Goal: Information Seeking & Learning: Learn about a topic

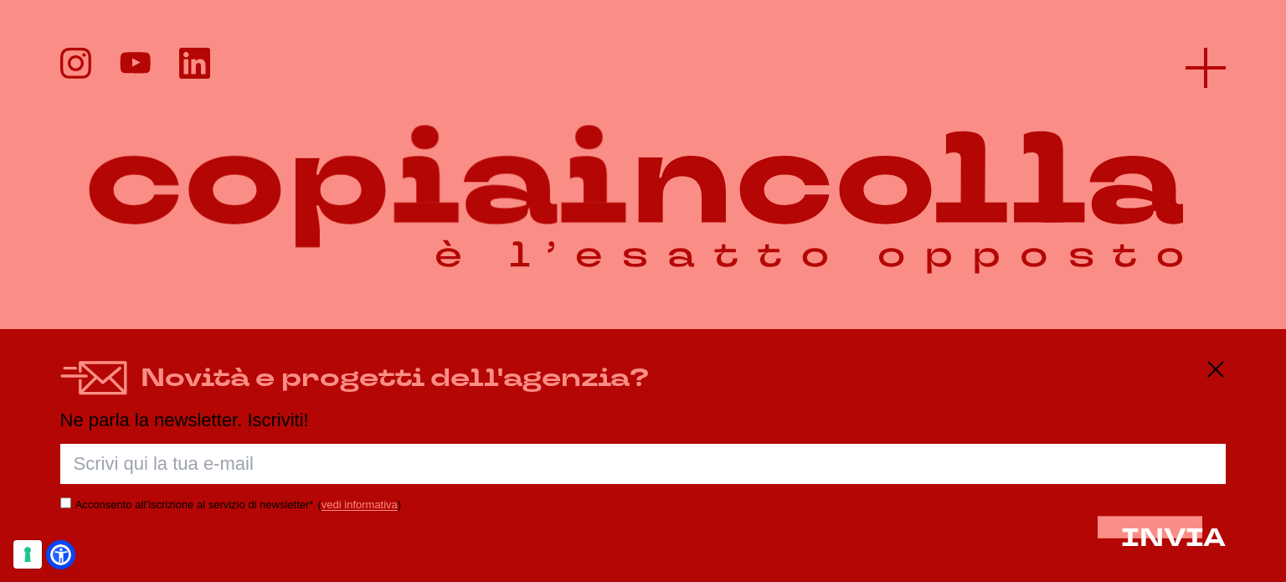
click at [1201, 63] on icon at bounding box center [1206, 68] width 40 height 40
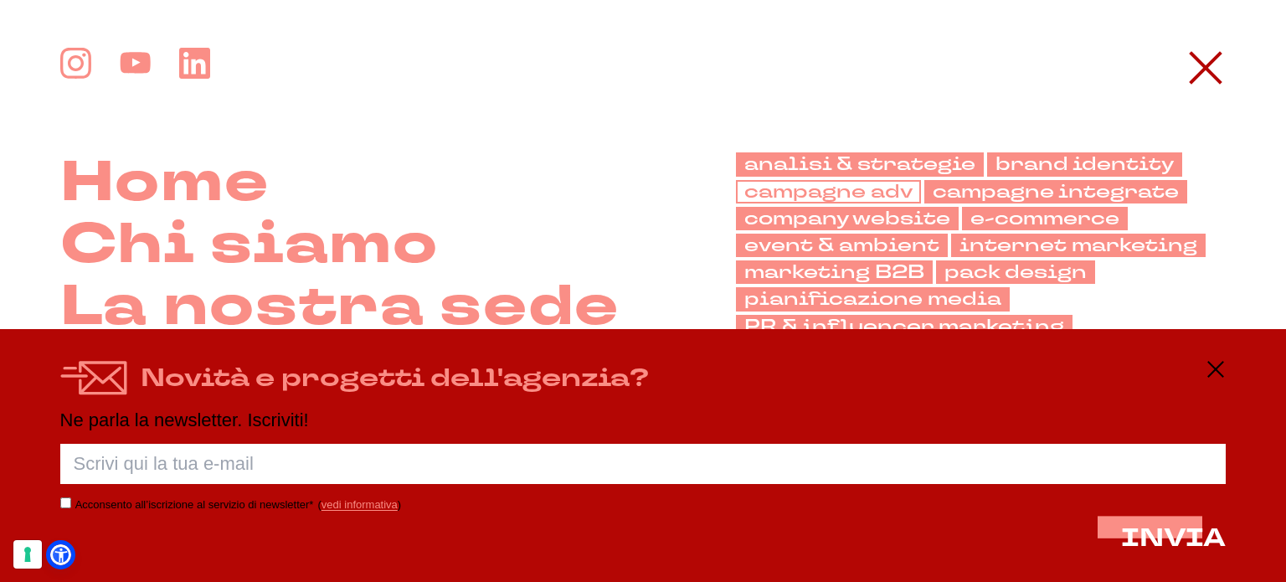
click at [871, 190] on link "campagne adv" at bounding box center [828, 191] width 185 height 23
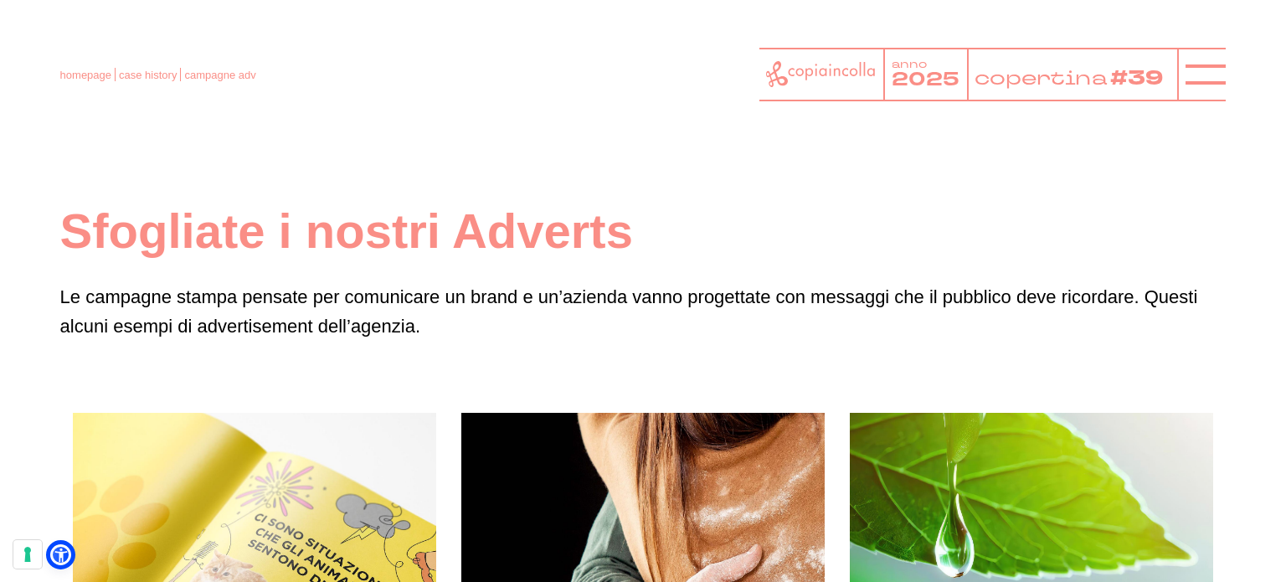
click at [1280, 70] on header "homepage case history campagne adv anno 2025 copertina" at bounding box center [643, 60] width 1286 height 121
drag, startPoint x: 1280, startPoint y: 70, endPoint x: 1268, endPoint y: 131, distance: 63.1
